Goal: Task Accomplishment & Management: Use online tool/utility

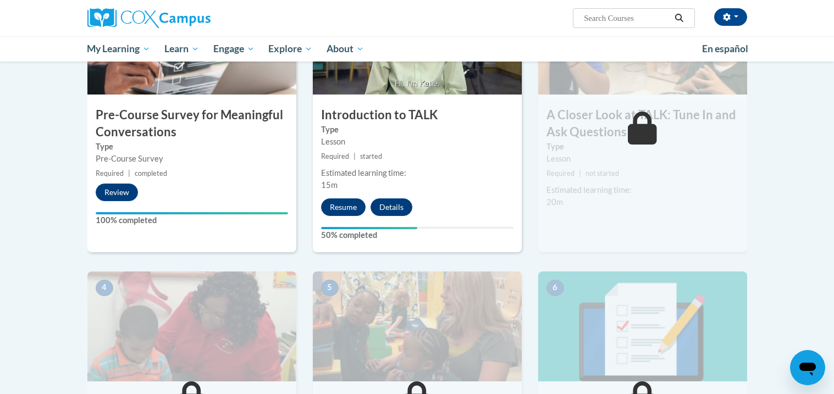
scroll to position [232, 0]
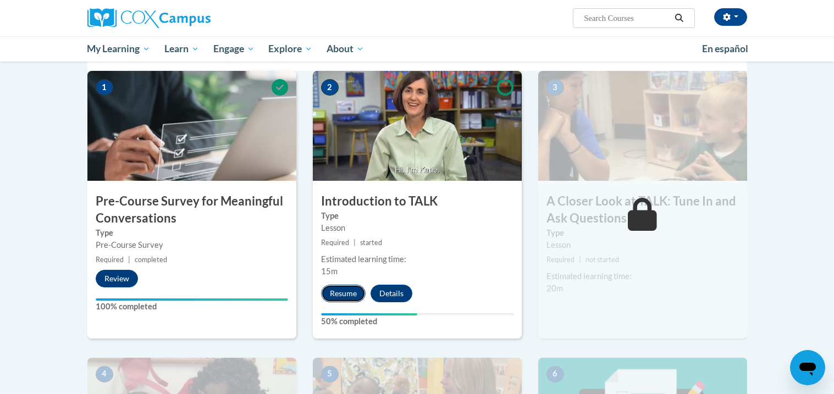
click at [347, 291] on button "Resume" at bounding box center [343, 294] width 45 height 18
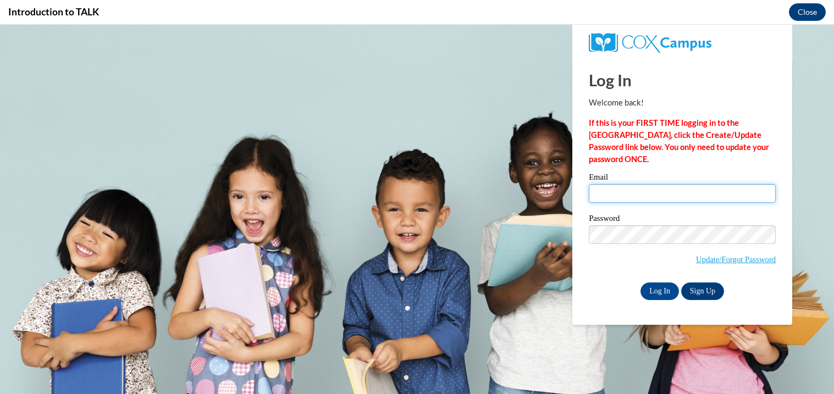
click at [635, 188] on input "Email" at bounding box center [682, 193] width 187 height 19
type input "caitlynnhoar9@gmail.com"
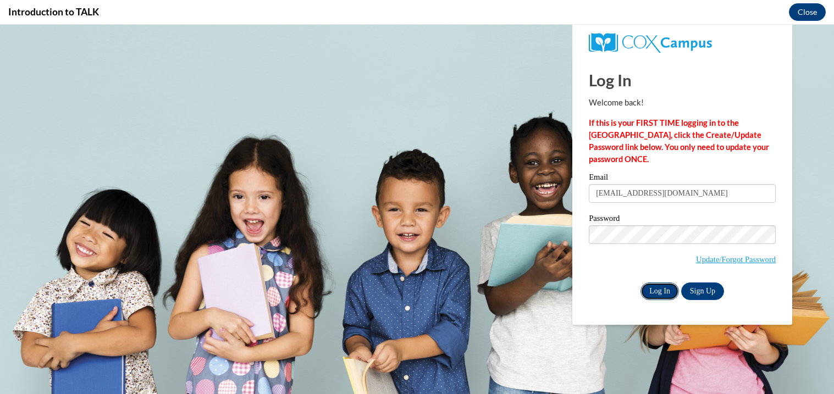
click at [656, 292] on input "Log In" at bounding box center [659, 291] width 38 height 18
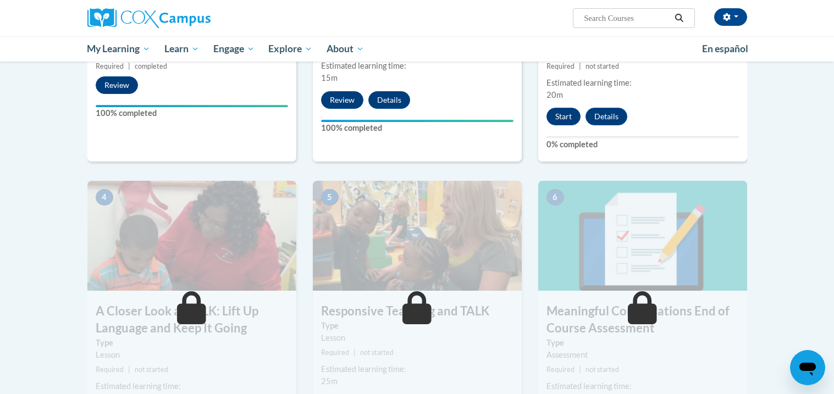
scroll to position [410, 0]
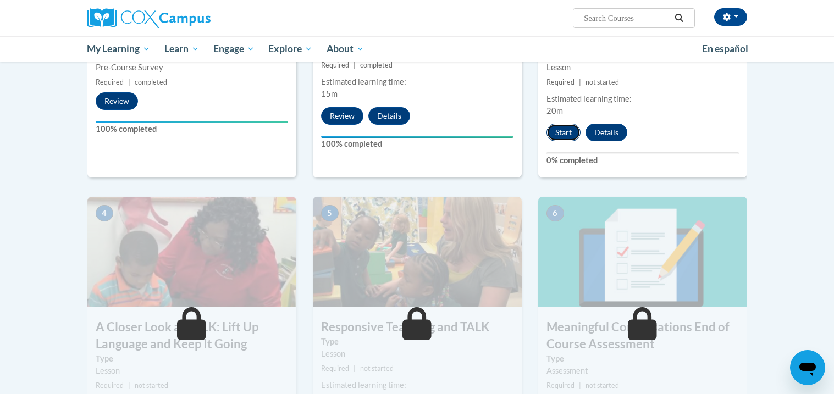
click at [573, 127] on button "Start" at bounding box center [563, 133] width 34 height 18
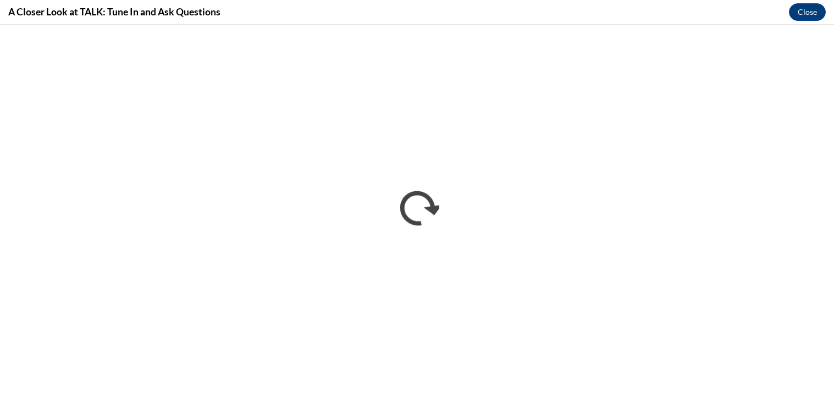
scroll to position [0, 0]
